Goal: Find contact information: Find contact information

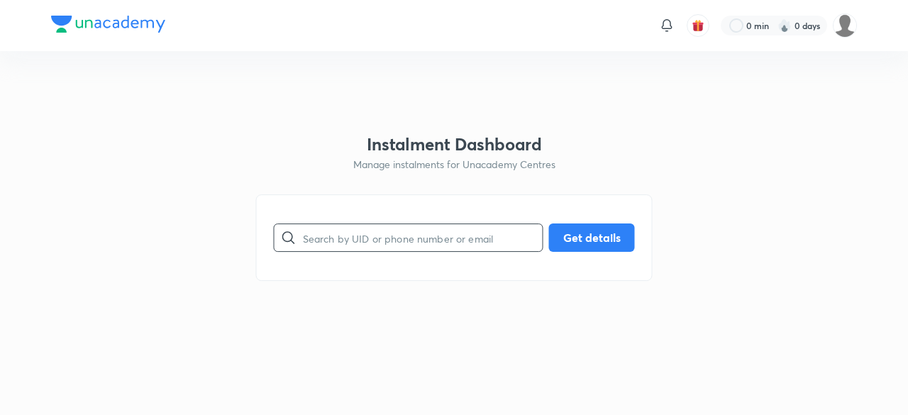
click at [373, 238] on input "text" at bounding box center [423, 238] width 240 height 36
paste input "7466029810"
type input "7466029810"
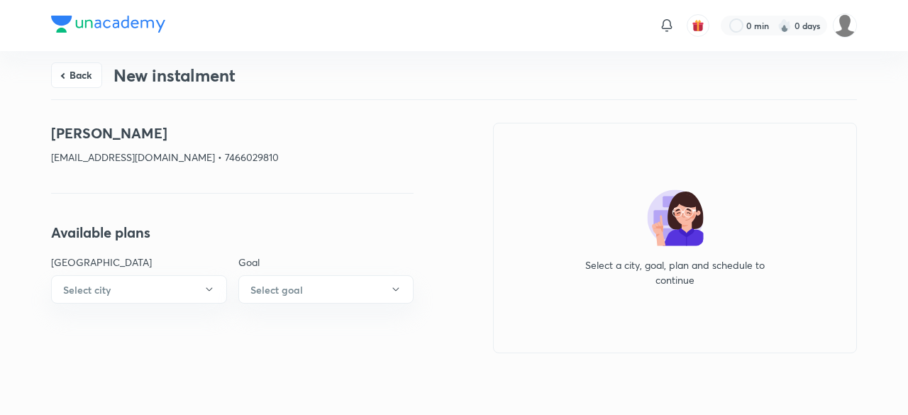
click at [79, 133] on h4 "[PERSON_NAME]" at bounding box center [232, 133] width 362 height 21
drag, startPoint x: 115, startPoint y: 133, endPoint x: 51, endPoint y: 131, distance: 63.9
click at [51, 131] on h4 "[PERSON_NAME]" at bounding box center [232, 133] width 362 height 21
copy h4 "[PERSON_NAME]"
drag, startPoint x: 194, startPoint y: 158, endPoint x: 52, endPoint y: 158, distance: 142.6
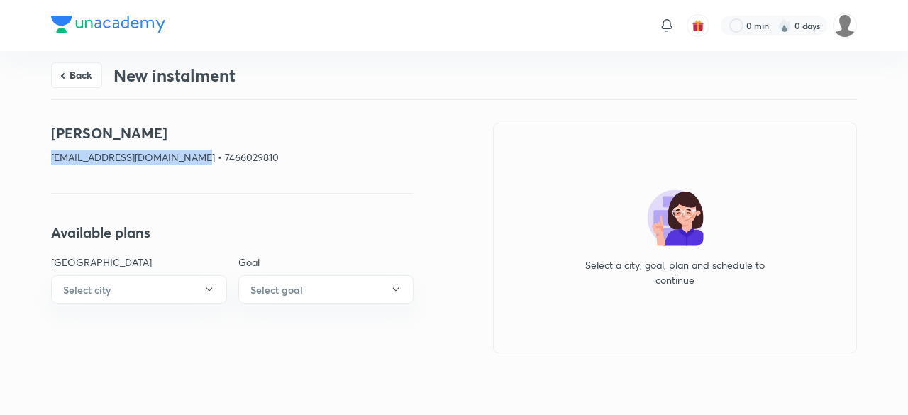
click at [52, 158] on p "[EMAIL_ADDRESS][DOMAIN_NAME] • 7466029810" at bounding box center [232, 157] width 362 height 15
copy p "[EMAIL_ADDRESS][DOMAIN_NAME]"
